Goal: Find specific page/section: Find specific page/section

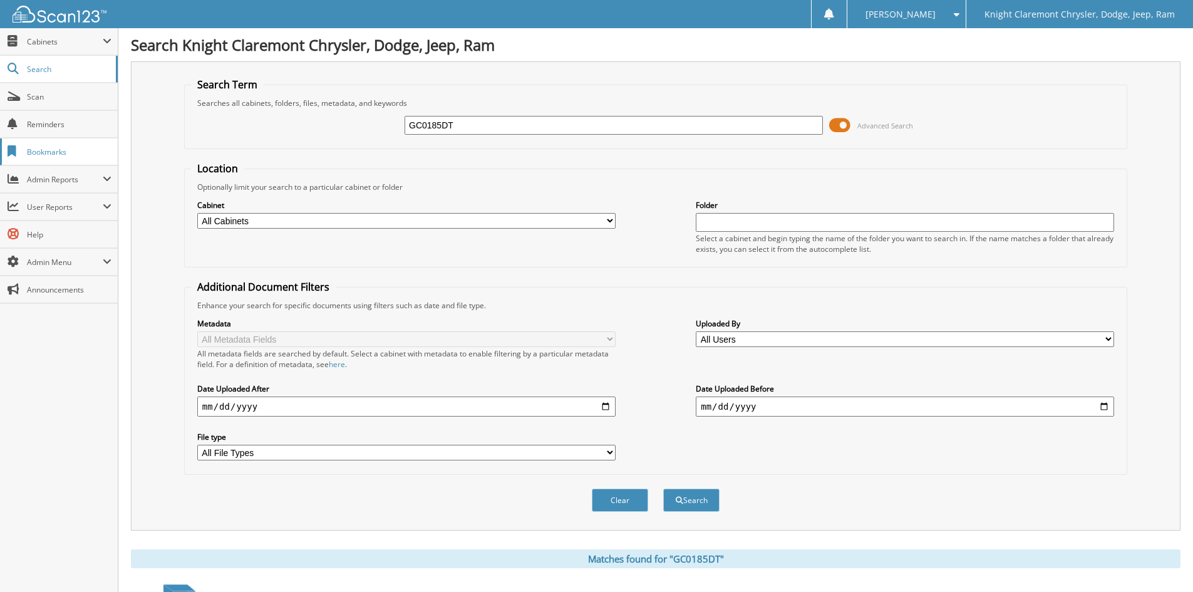
type input "DU0177"
click at [663, 488] on button "Search" at bounding box center [691, 499] width 56 height 23
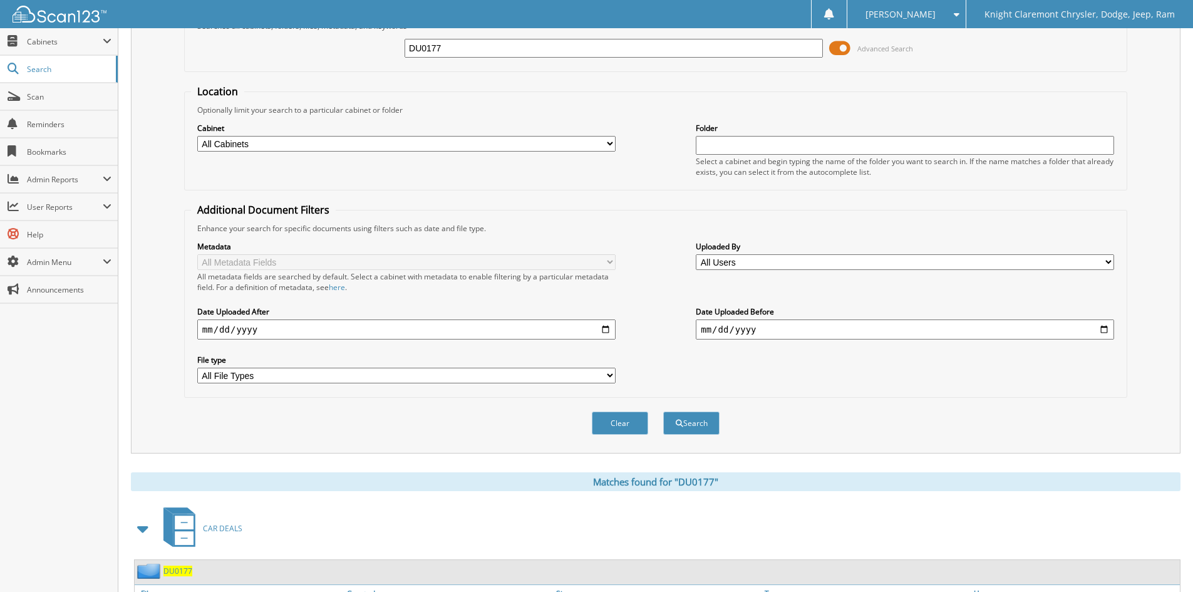
scroll to position [250, 0]
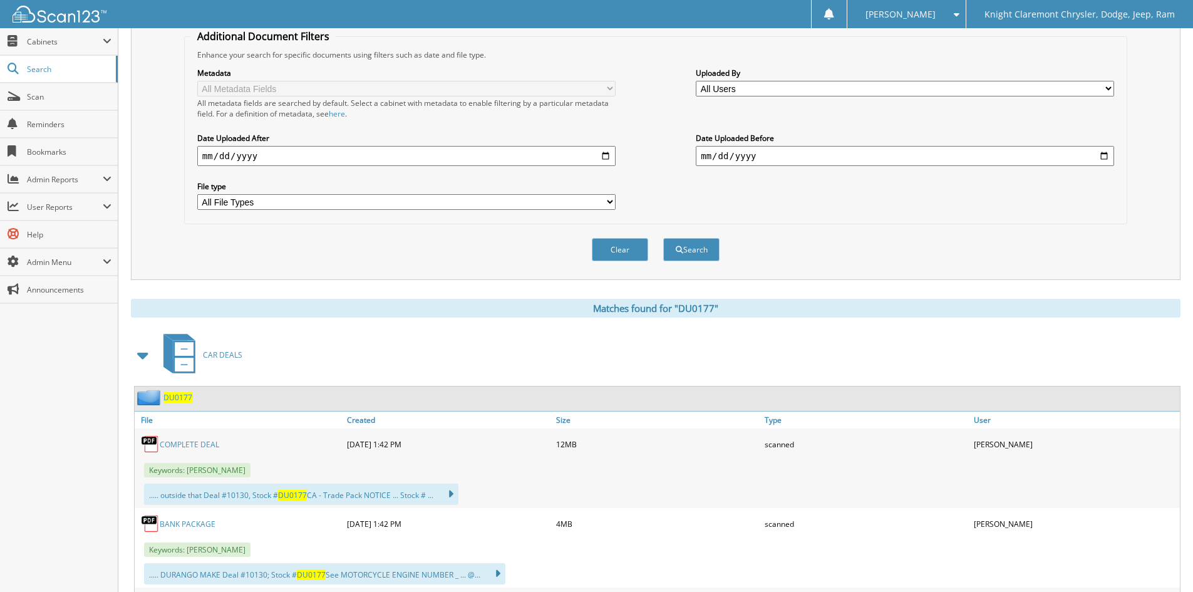
click at [188, 443] on link "COMPLETE DEAL" at bounding box center [189, 444] width 59 height 11
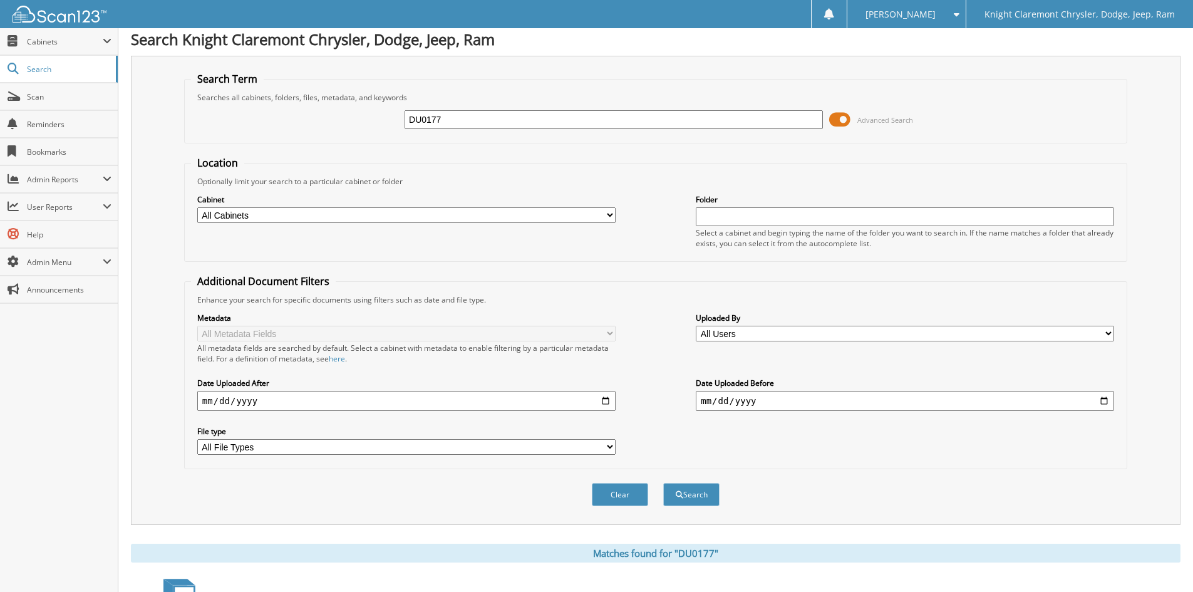
scroll to position [0, 0]
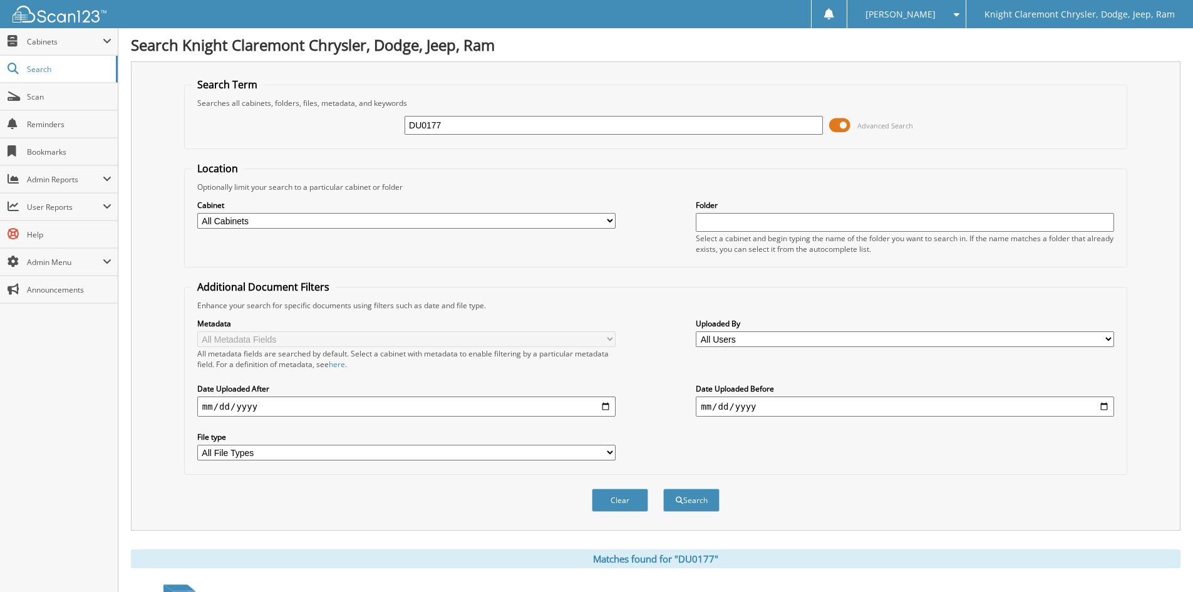
drag, startPoint x: 369, startPoint y: 127, endPoint x: 229, endPoint y: 129, distance: 140.2
click at [266, 129] on div "DU0177 Advanced Search" at bounding box center [655, 125] width 929 height 34
type input "DU0560"
click at [663, 488] on button "Search" at bounding box center [691, 499] width 56 height 23
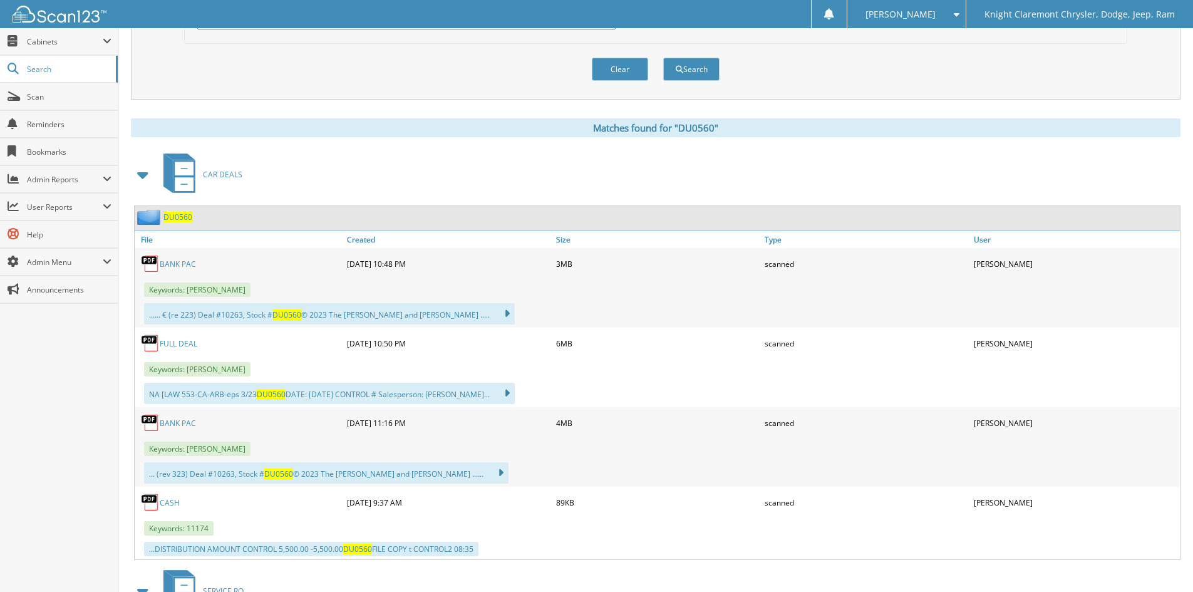
scroll to position [438, 0]
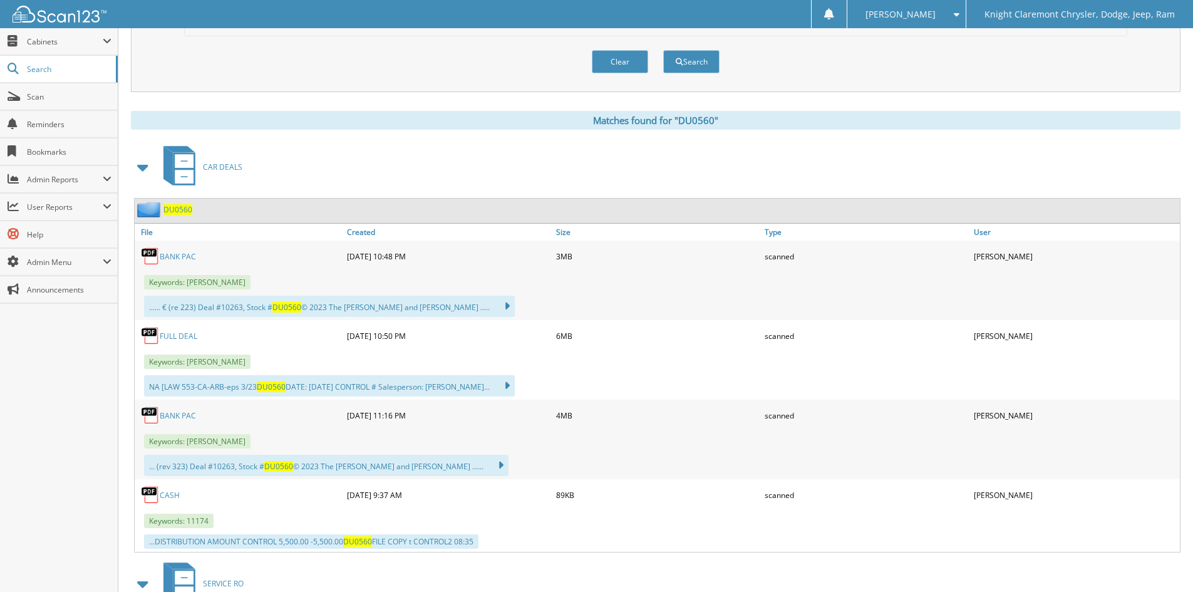
click at [179, 336] on link "FULL DEAL" at bounding box center [179, 336] width 38 height 11
